Goal: Check status: Check status

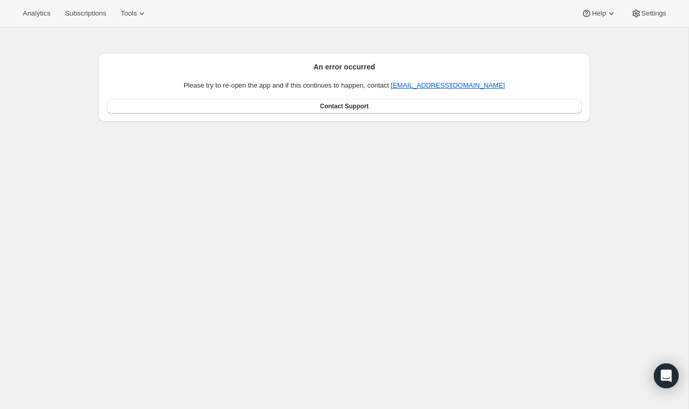
click at [340, 51] on div "An error occurred Please try to re-open the app and if this continues to happen…" at bounding box center [344, 80] width 492 height 84
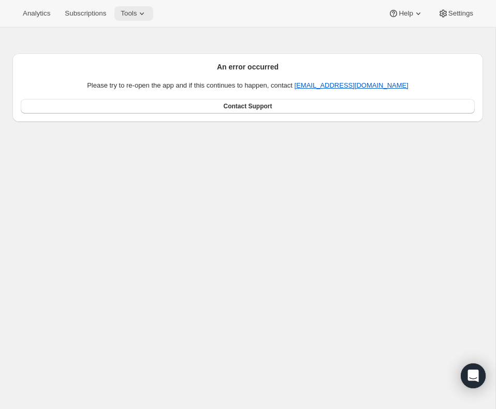
click at [140, 8] on button "Tools" at bounding box center [133, 13] width 39 height 15
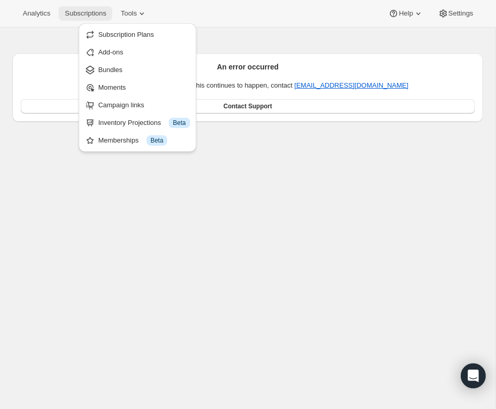
click at [97, 17] on span "Subscriptions" at bounding box center [85, 13] width 41 height 8
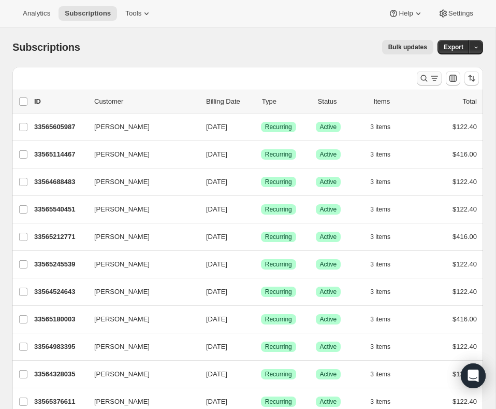
click at [420, 81] on icon "Search and filter results" at bounding box center [424, 78] width 10 height 10
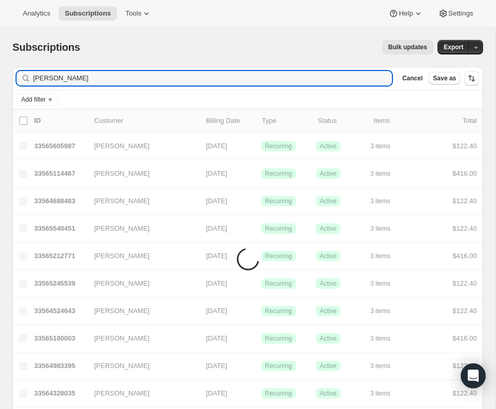
type input "[PERSON_NAME]"
click at [379, 79] on icon "button" at bounding box center [381, 79] width 4 height 4
